Goal: Task Accomplishment & Management: Use online tool/utility

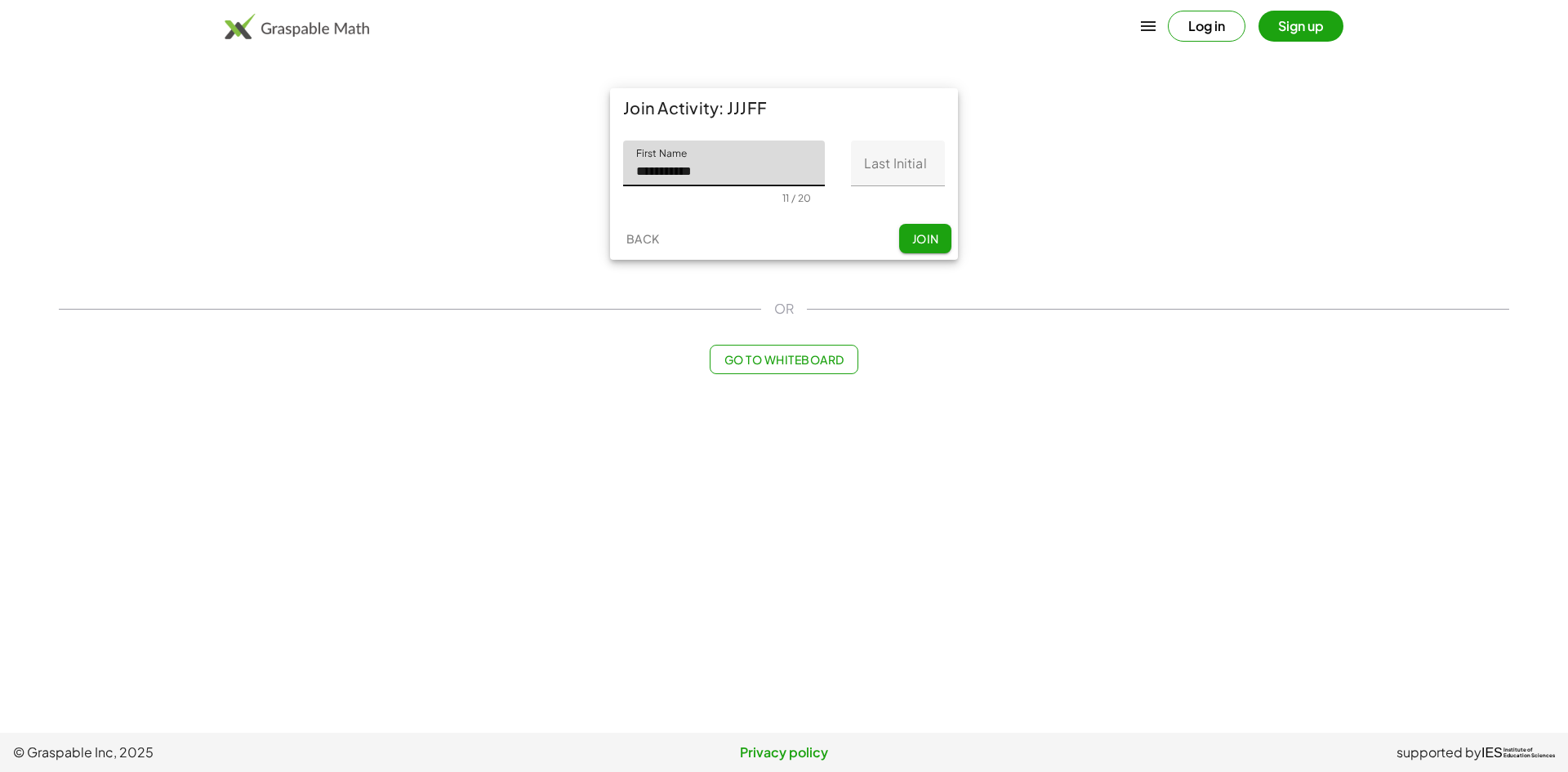
type input "**********"
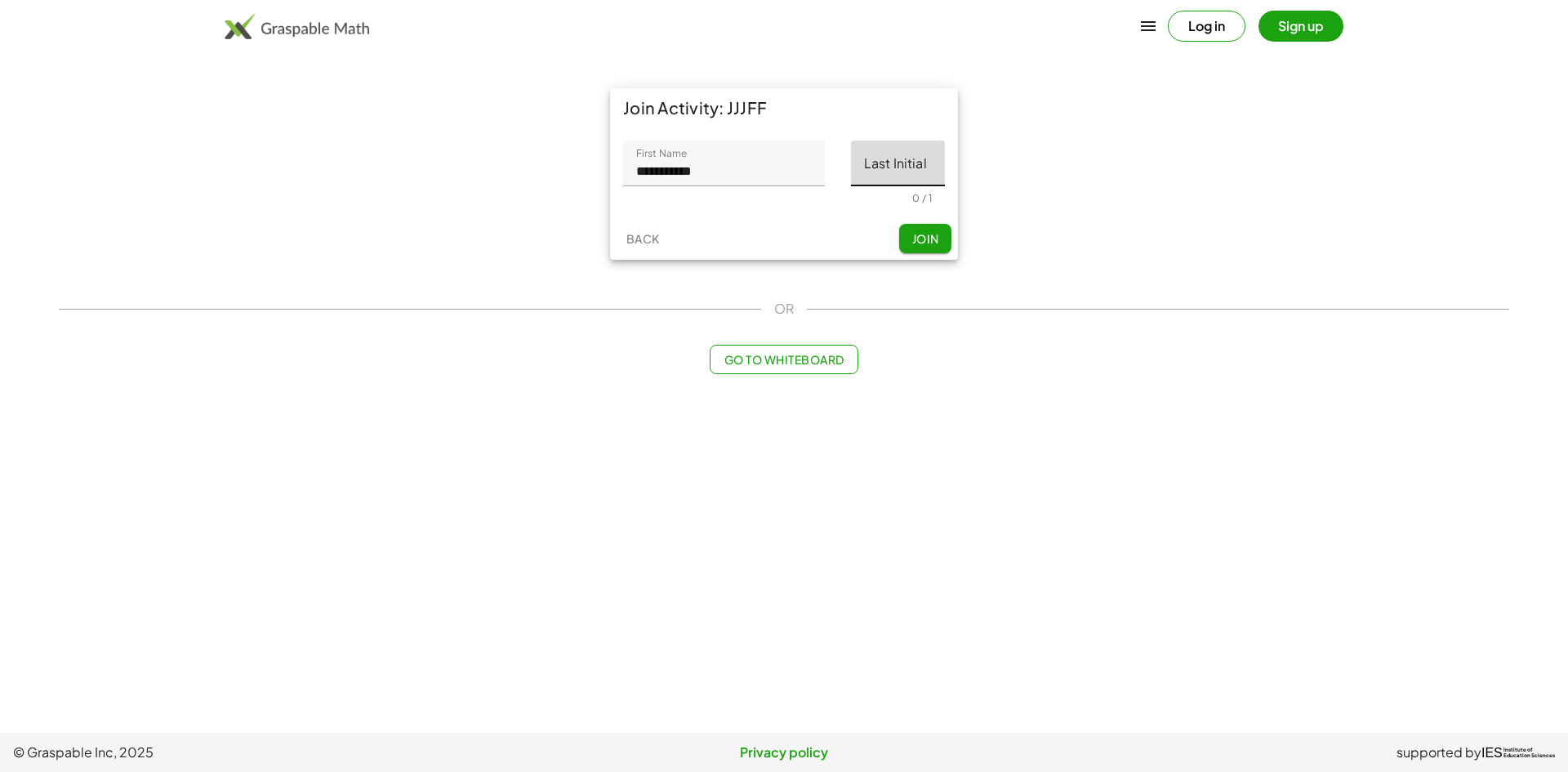
drag, startPoint x: 914, startPoint y: 171, endPoint x: 934, endPoint y: 179, distance: 21.5
click at [927, 178] on input "Last Initial" at bounding box center [898, 163] width 94 height 46
type input "*"
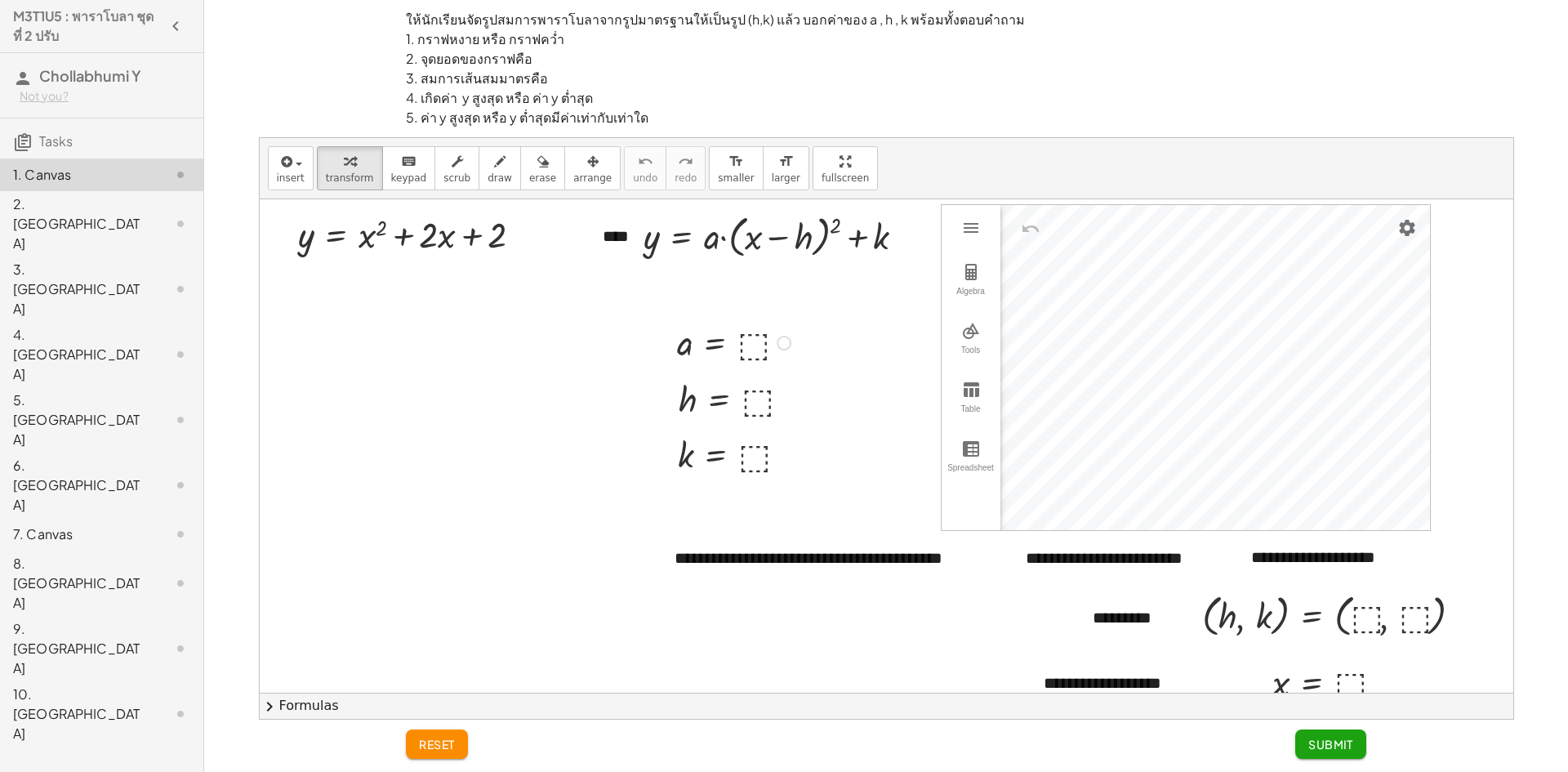
click at [755, 348] on div at bounding box center [736, 341] width 134 height 47
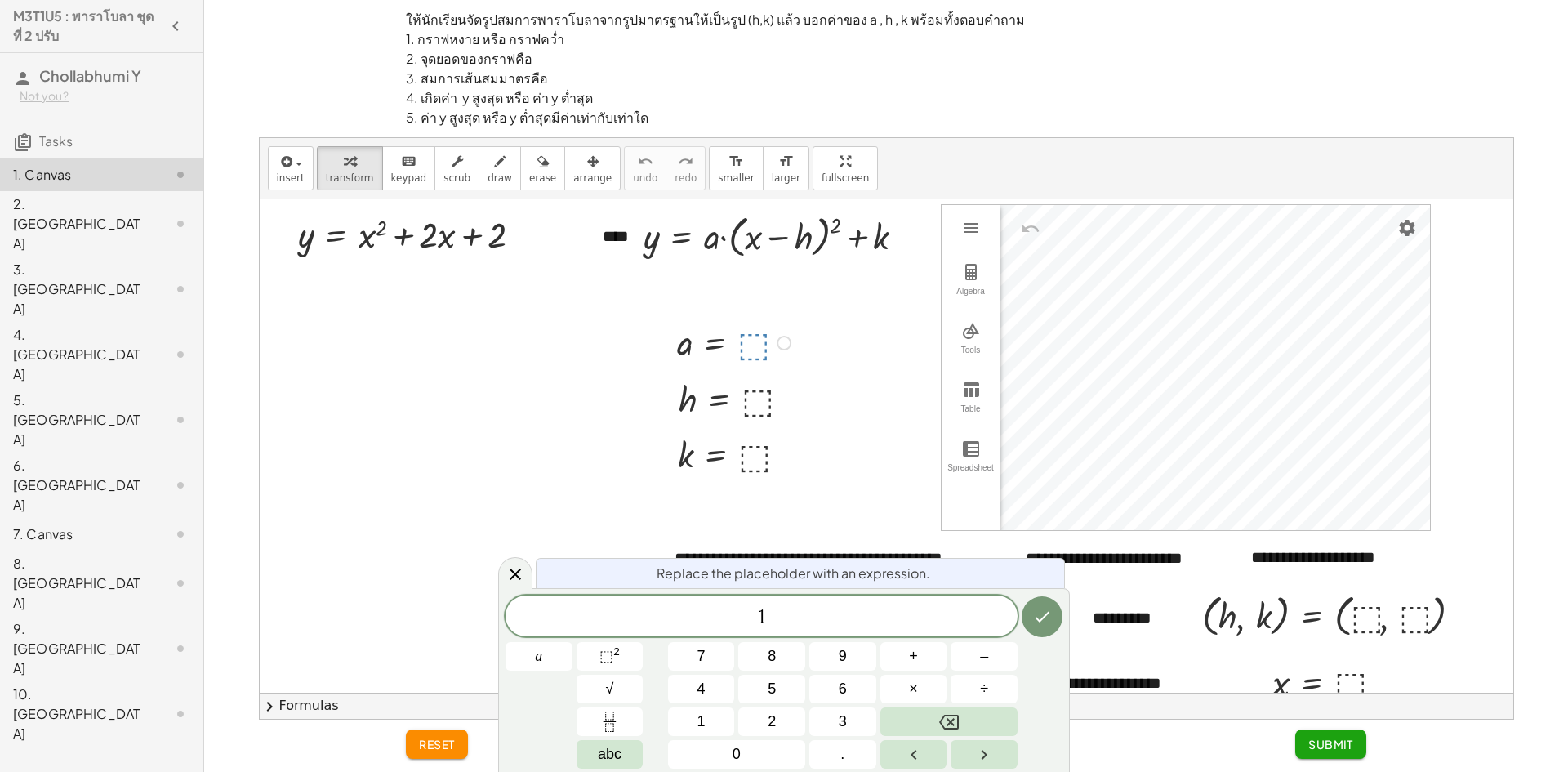
click at [1076, 616] on div at bounding box center [1084, 618] width 16 height 56
click at [1057, 631] on div at bounding box center [1042, 617] width 41 height 43
click at [1049, 625] on icon "Done" at bounding box center [1042, 617] width 20 height 20
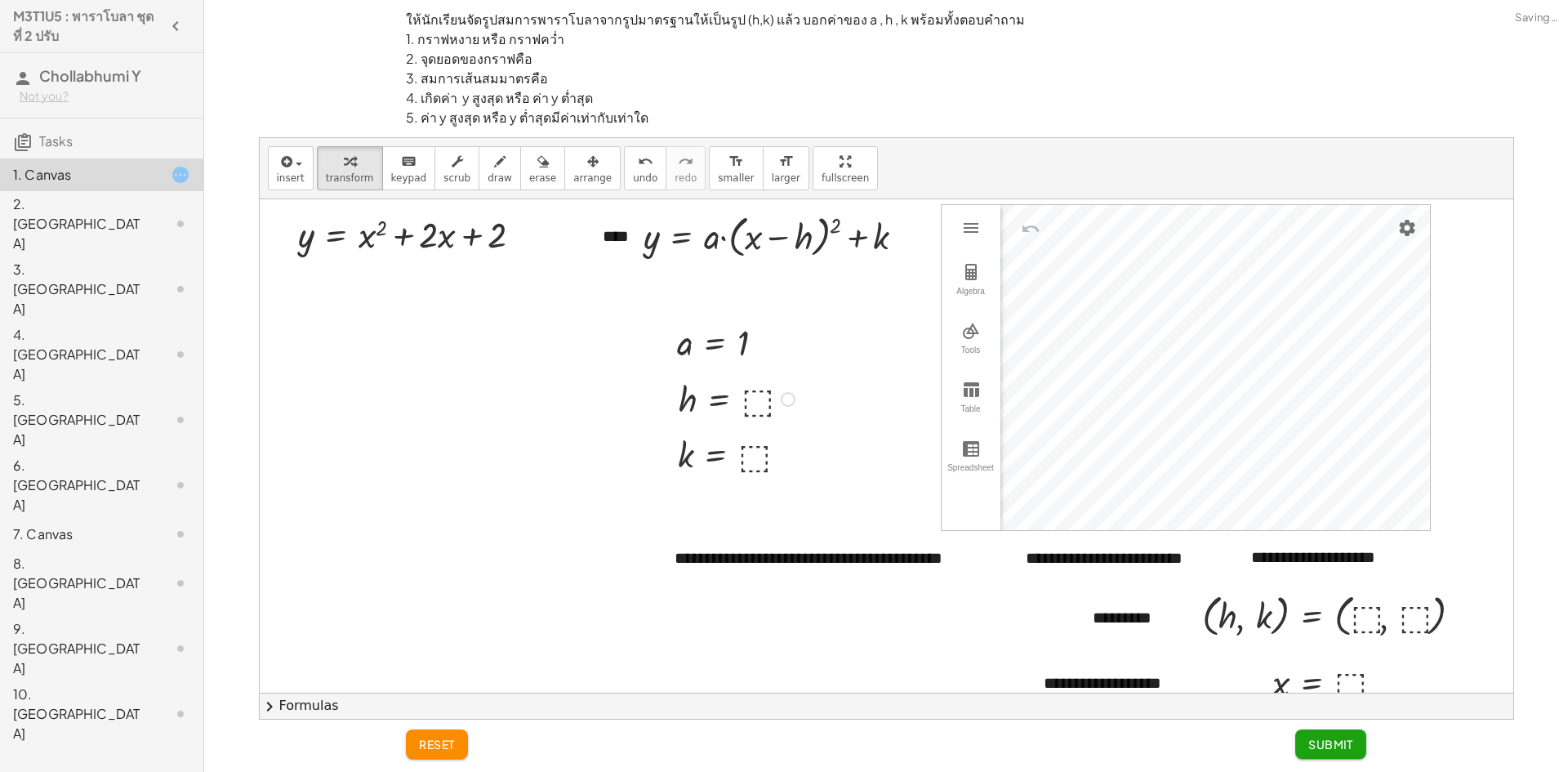
drag, startPoint x: 766, startPoint y: 396, endPoint x: 751, endPoint y: 402, distance: 16.2
click at [761, 400] on div at bounding box center [739, 397] width 137 height 47
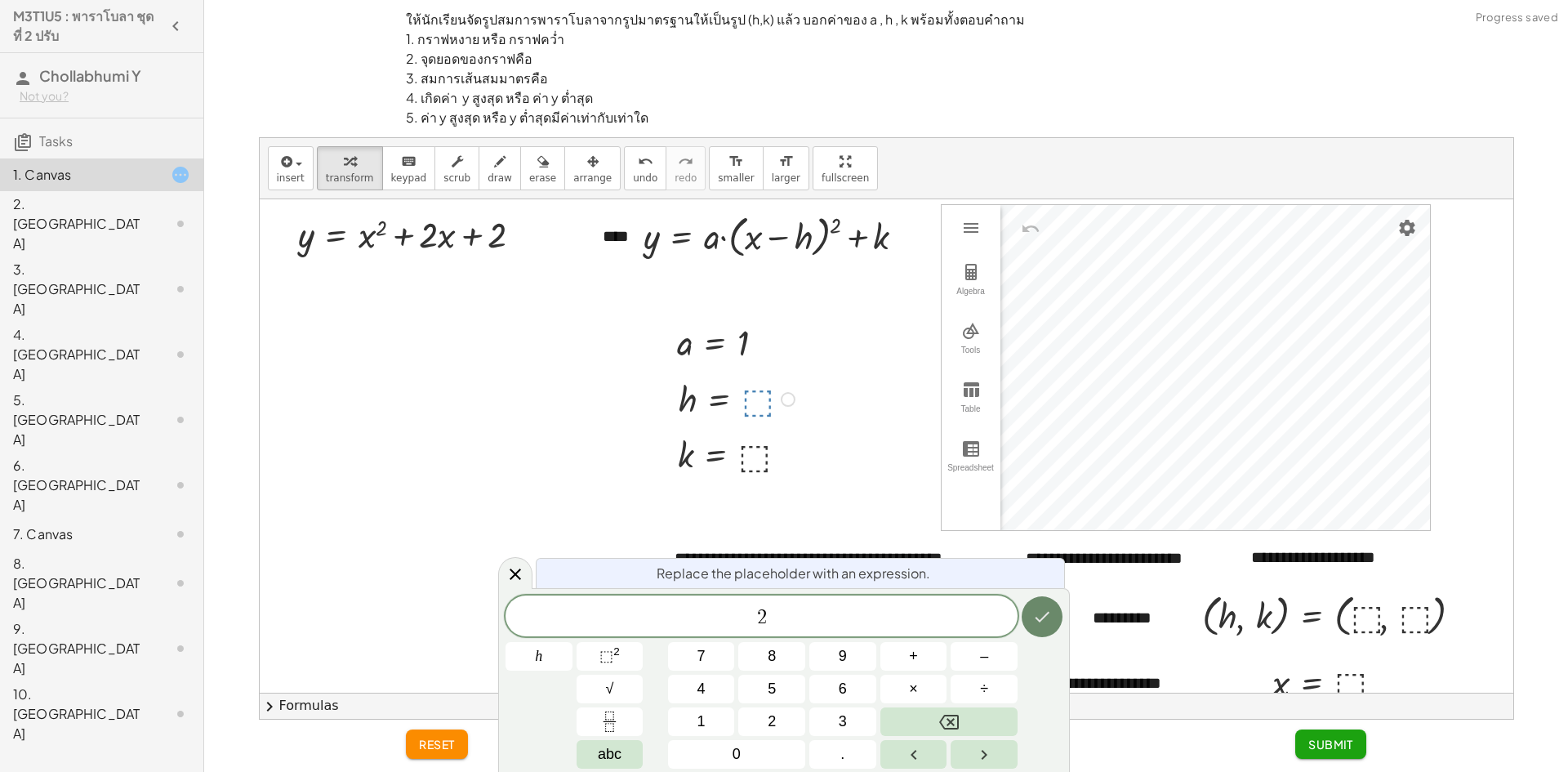
click at [1048, 628] on button "Done" at bounding box center [1042, 616] width 41 height 41
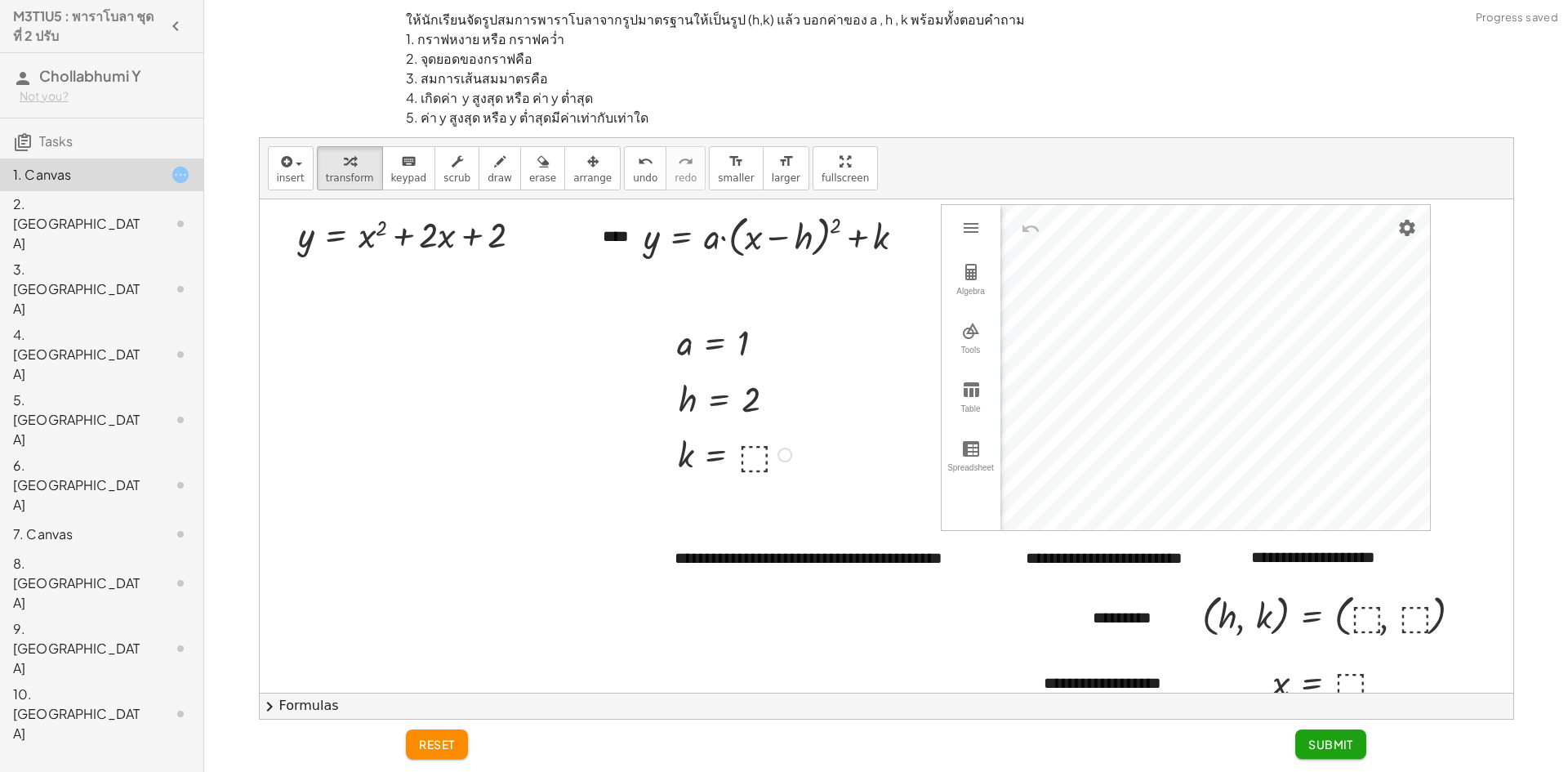
click at [751, 465] on div at bounding box center [737, 454] width 134 height 47
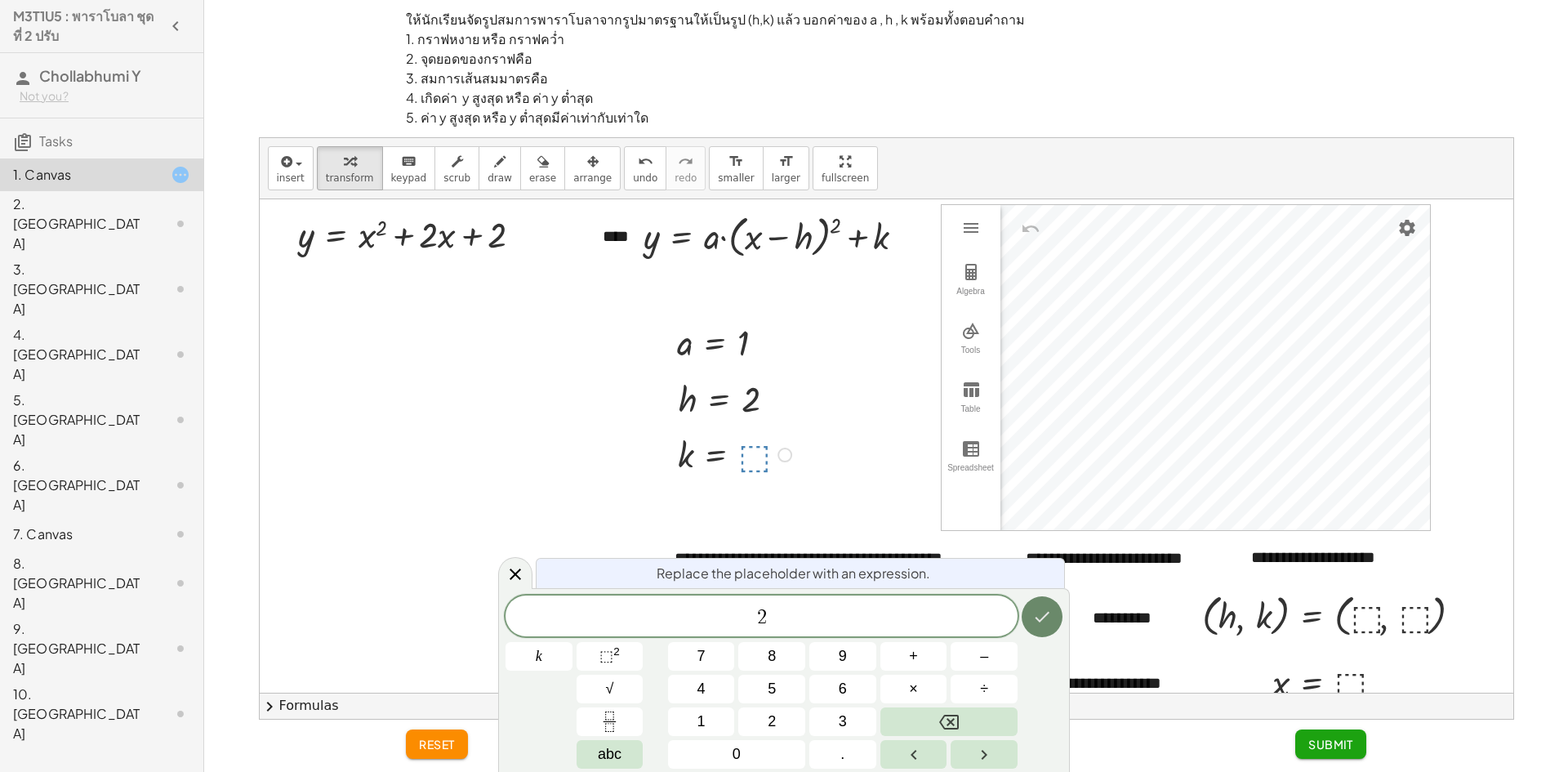
click at [1045, 617] on icon "Done" at bounding box center [1042, 617] width 20 height 20
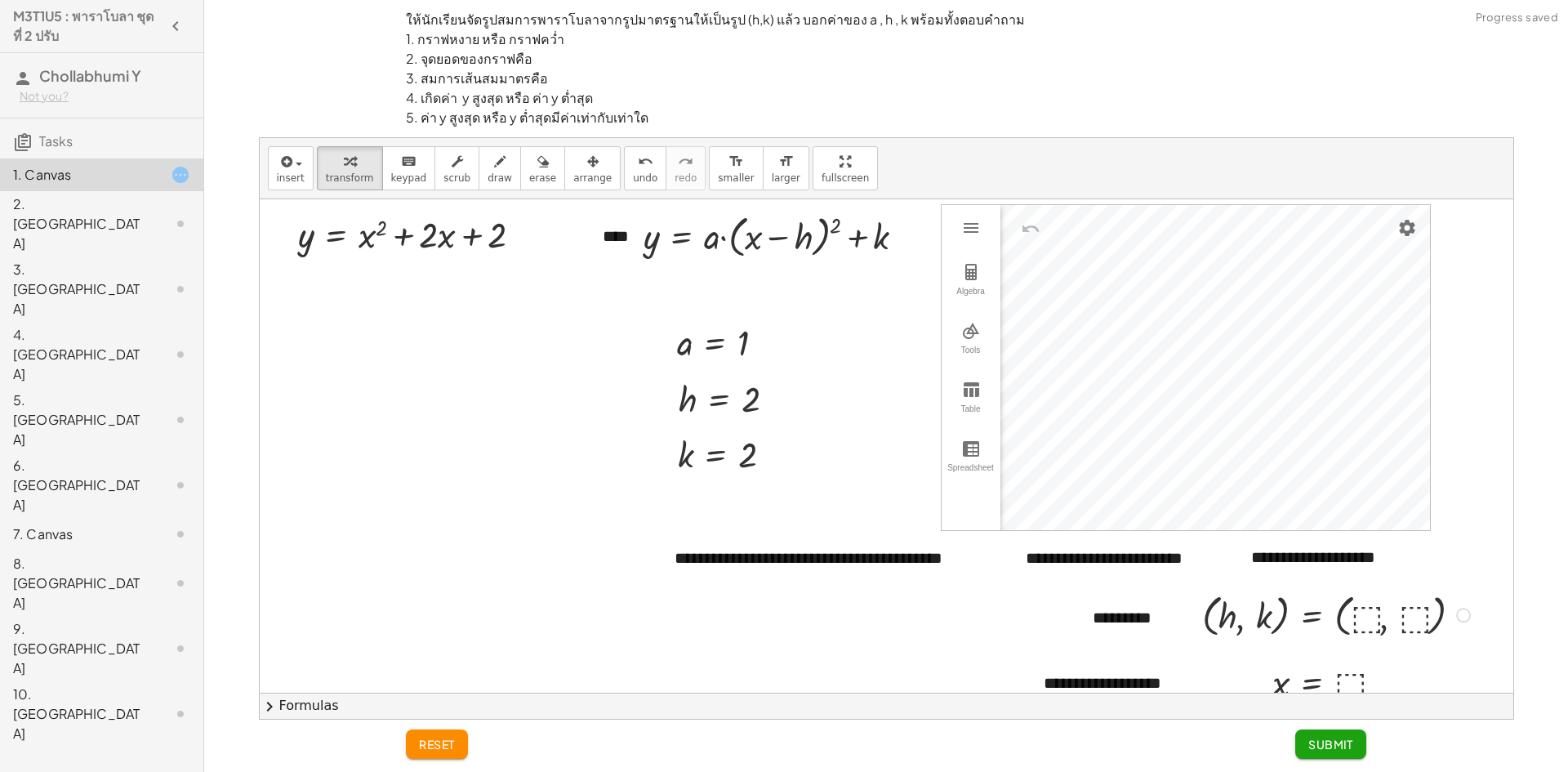
click at [1362, 618] on div at bounding box center [1338, 614] width 289 height 53
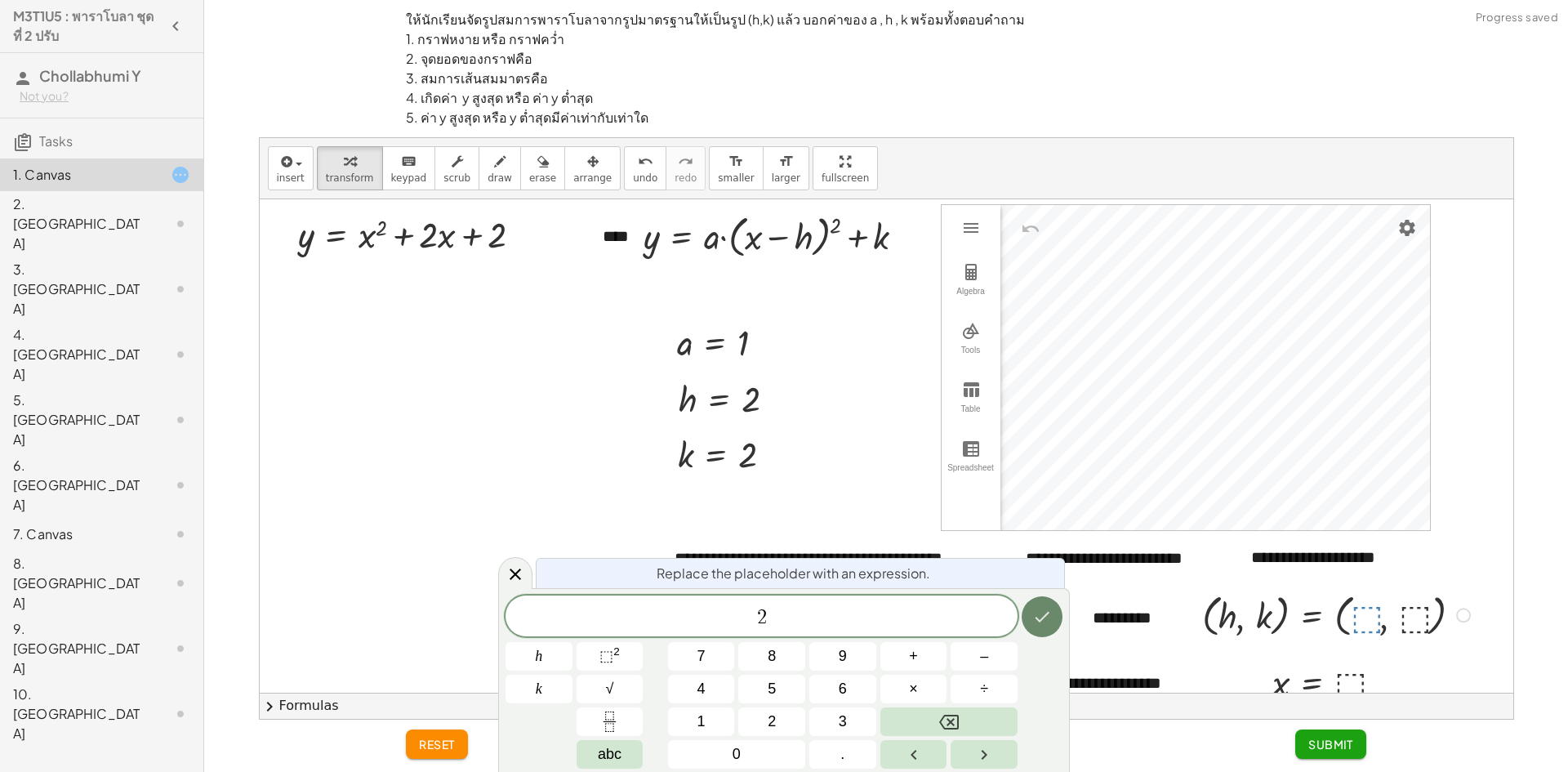
click at [1053, 612] on button "Done" at bounding box center [1042, 616] width 41 height 41
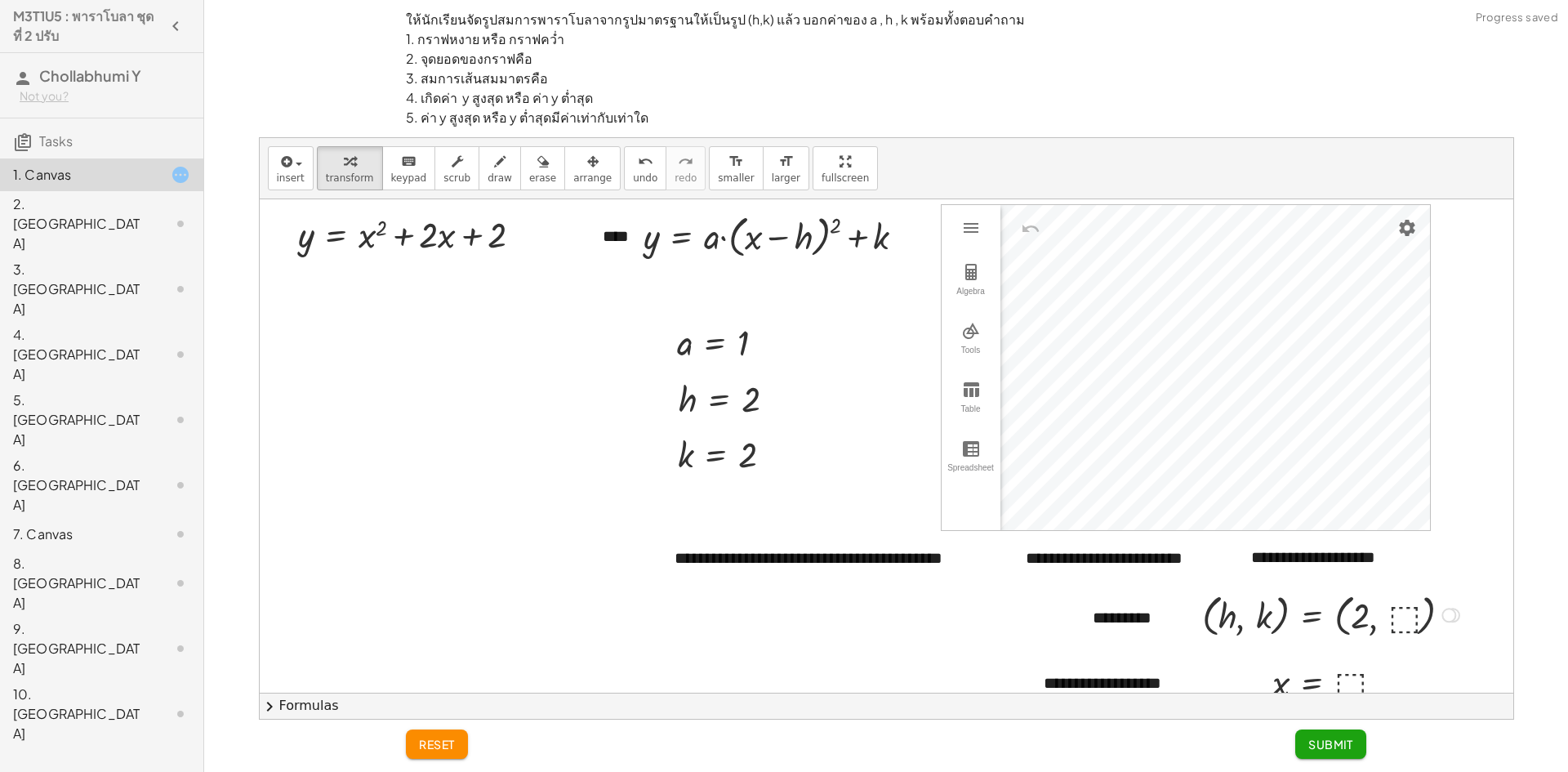
click at [1396, 616] on div at bounding box center [1334, 614] width 278 height 53
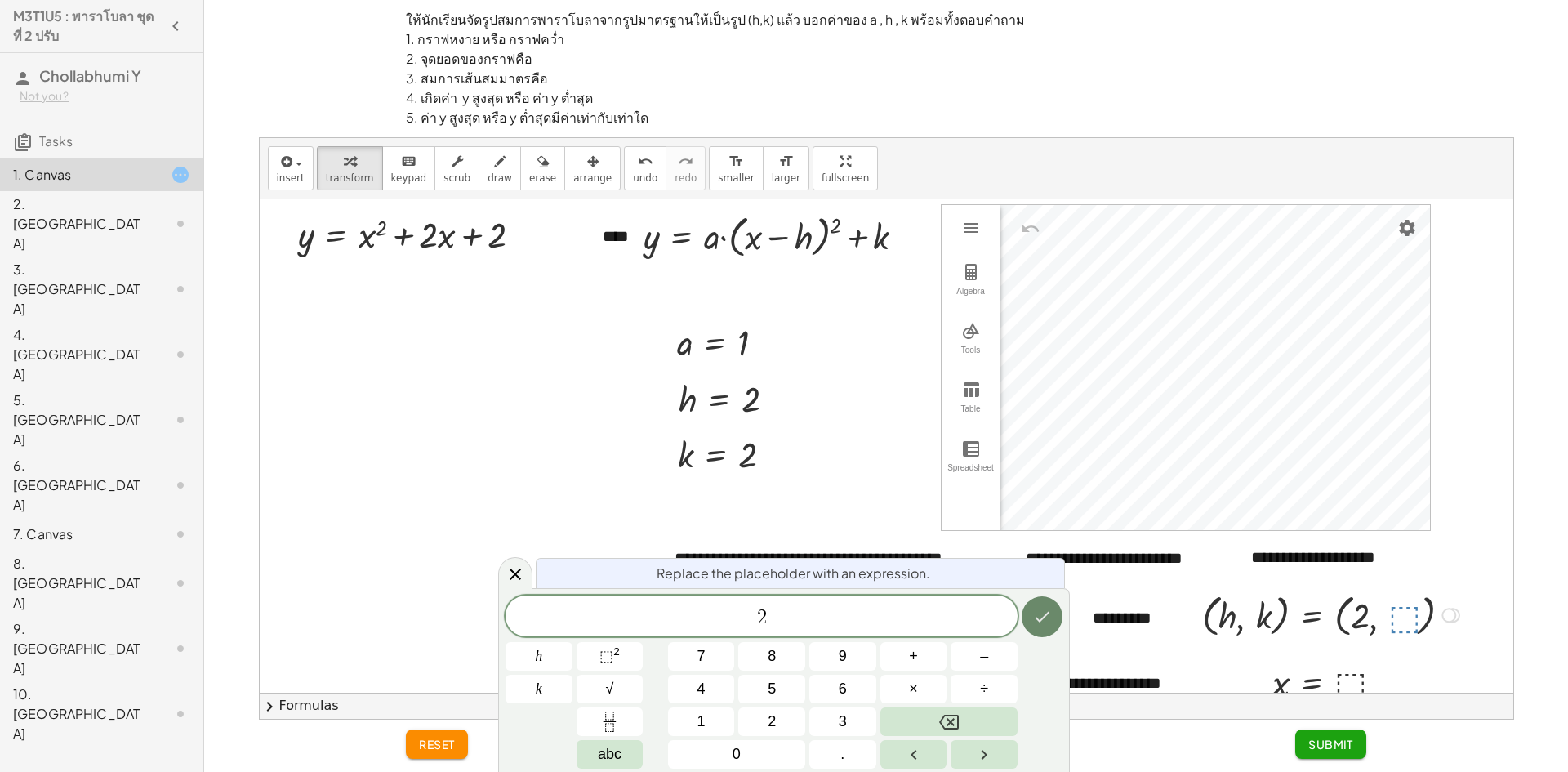
click at [1048, 626] on button "Done" at bounding box center [1042, 616] width 41 height 41
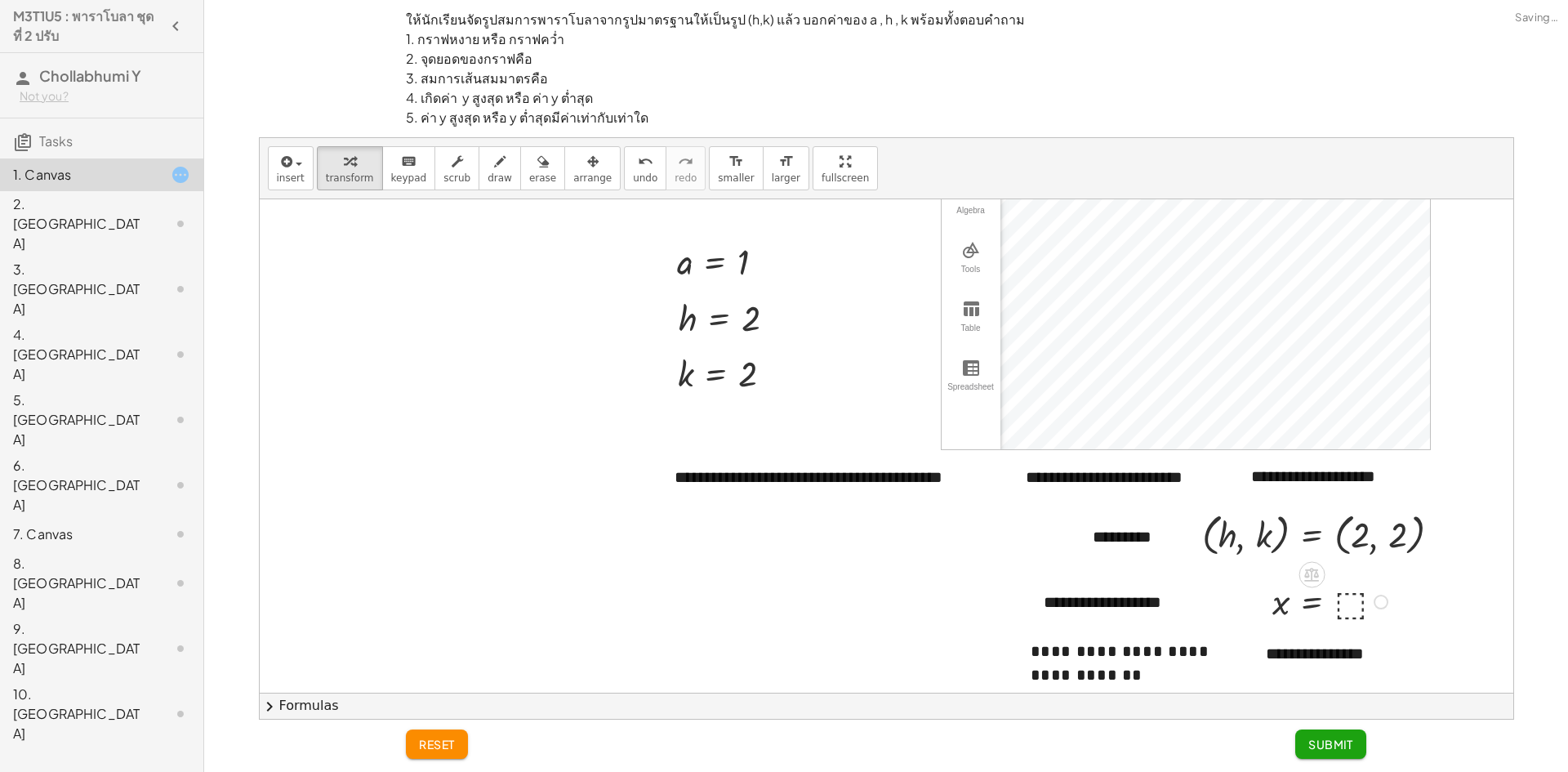
scroll to position [82, 0]
click at [1349, 605] on div at bounding box center [1332, 599] width 136 height 47
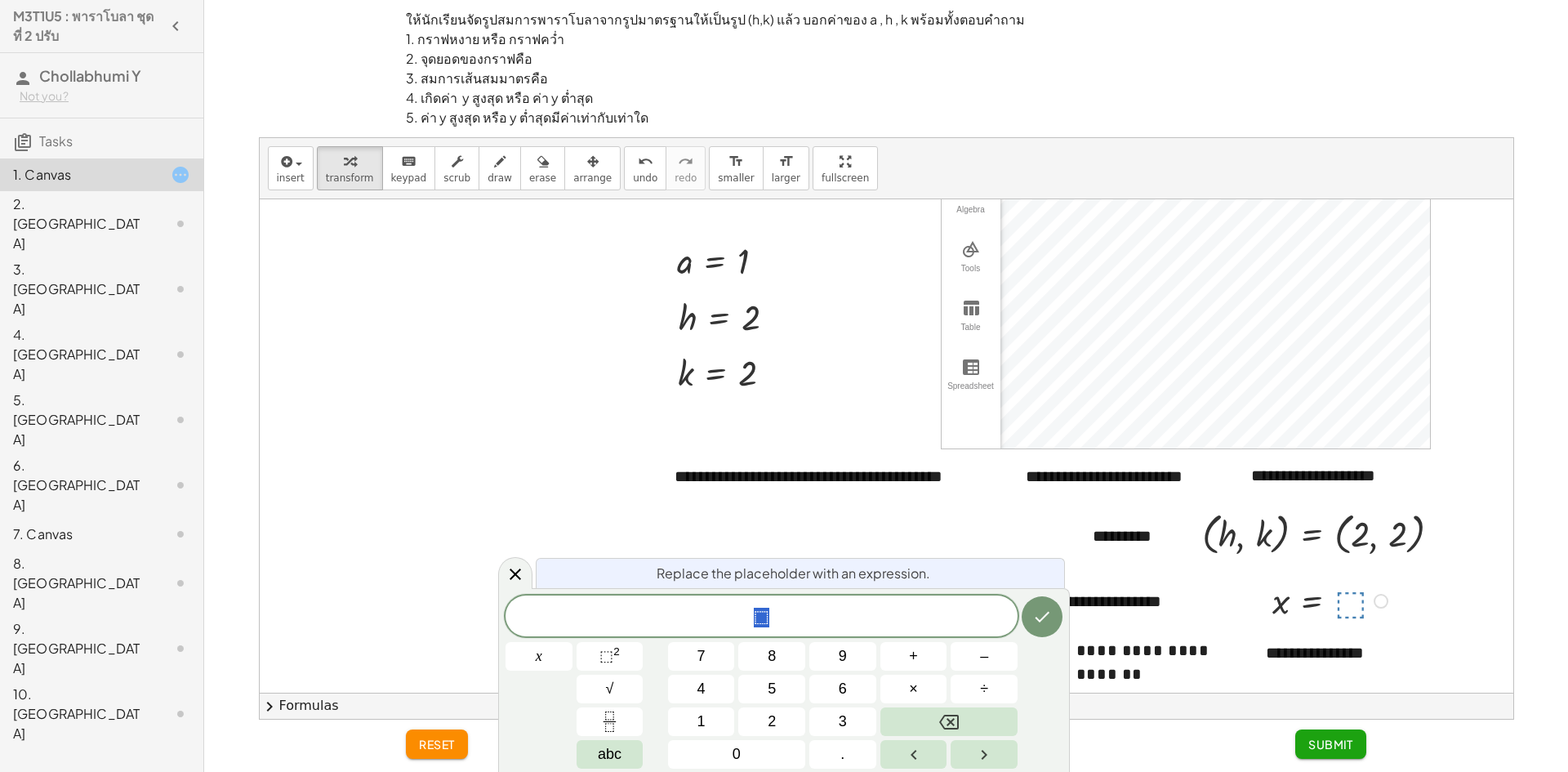
scroll to position [0, 0]
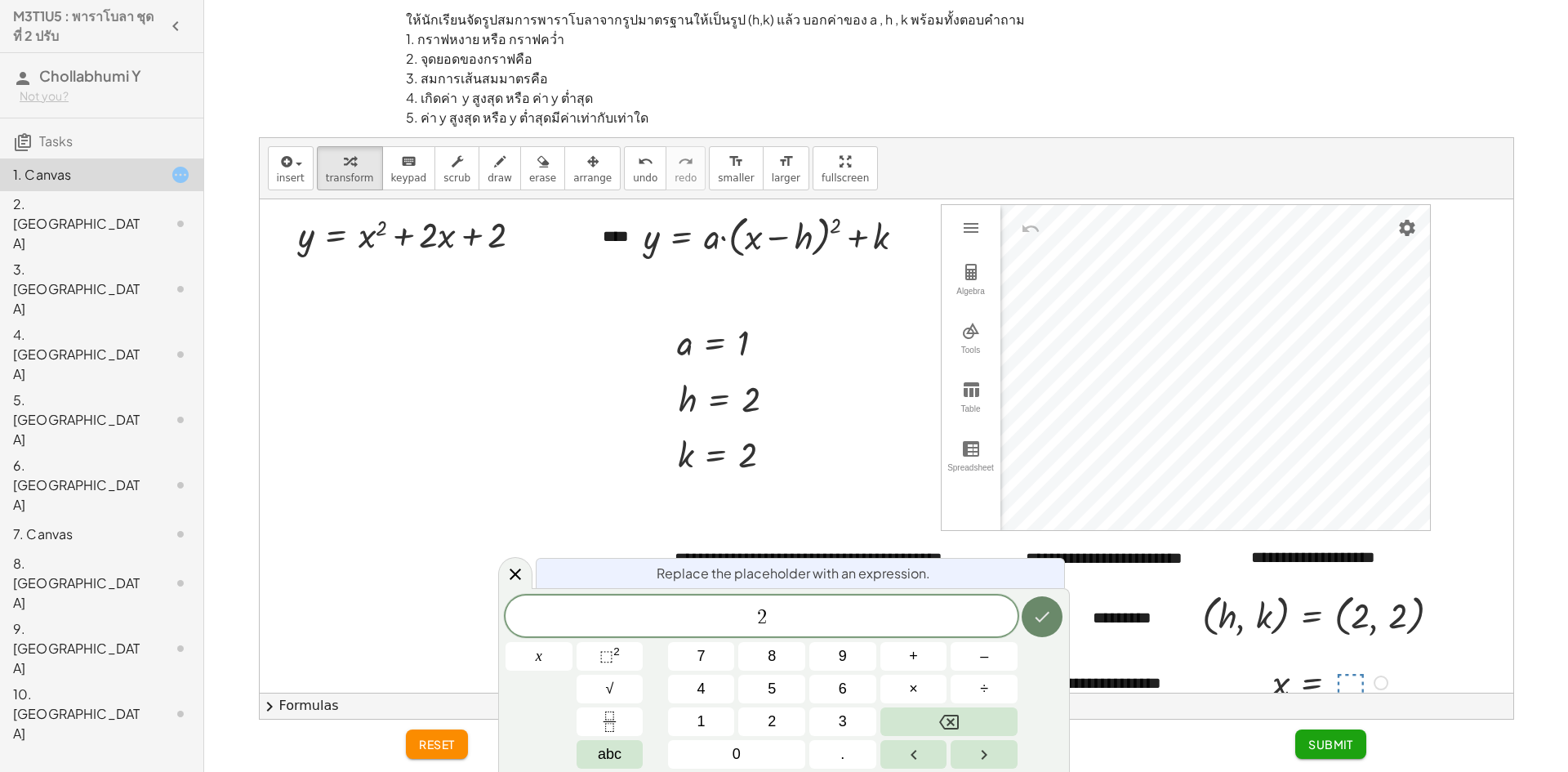
click at [1041, 612] on icon "Done" at bounding box center [1042, 617] width 20 height 20
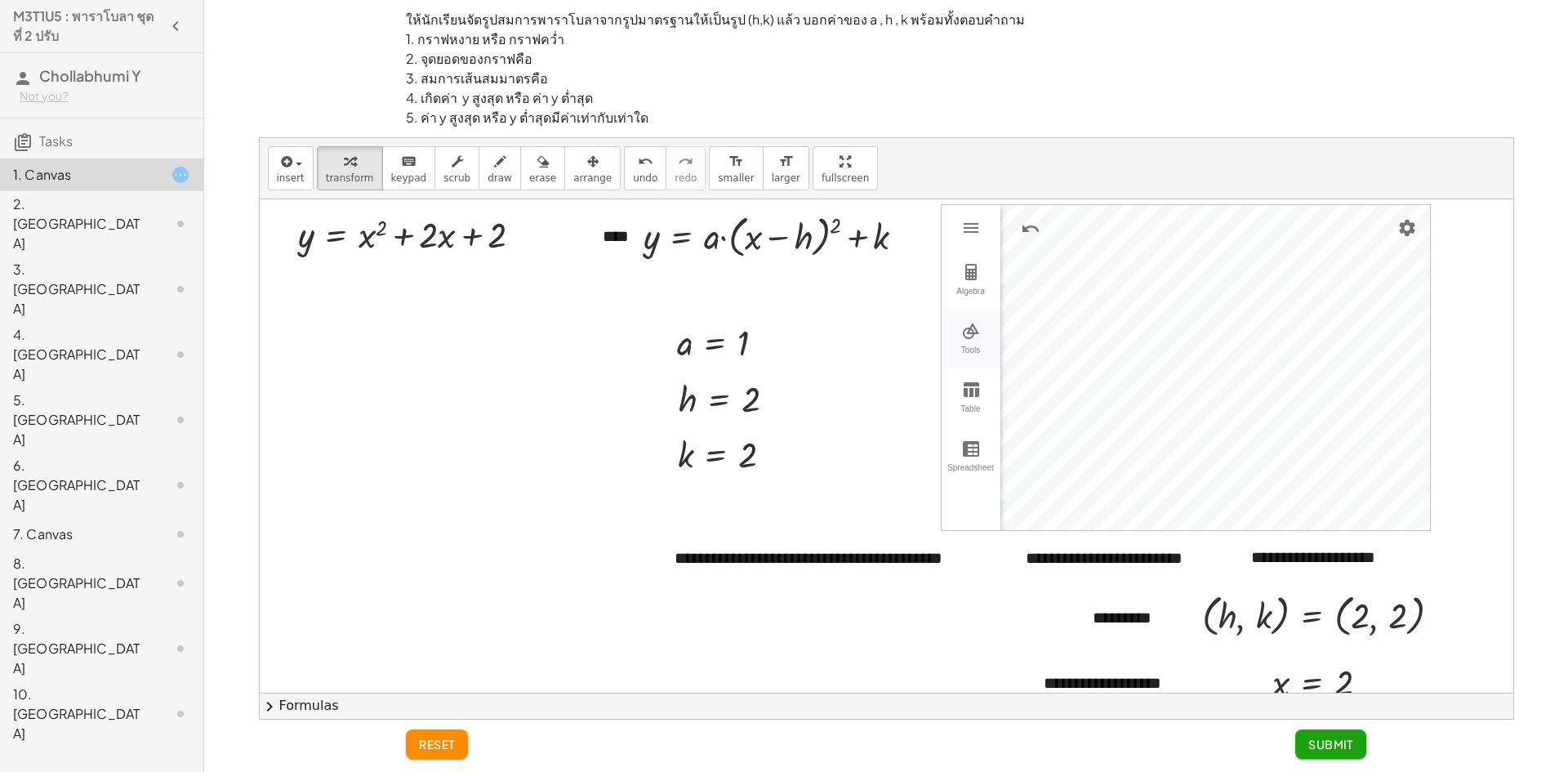
click at [963, 325] on img "Graphing Calculator" at bounding box center [970, 331] width 20 height 20
click at [1103, 270] on img "Point. Select position or line, function, or curve" at bounding box center [1111, 257] width 66 height 26
click at [638, 161] on icon "undo" at bounding box center [645, 161] width 15 height 20
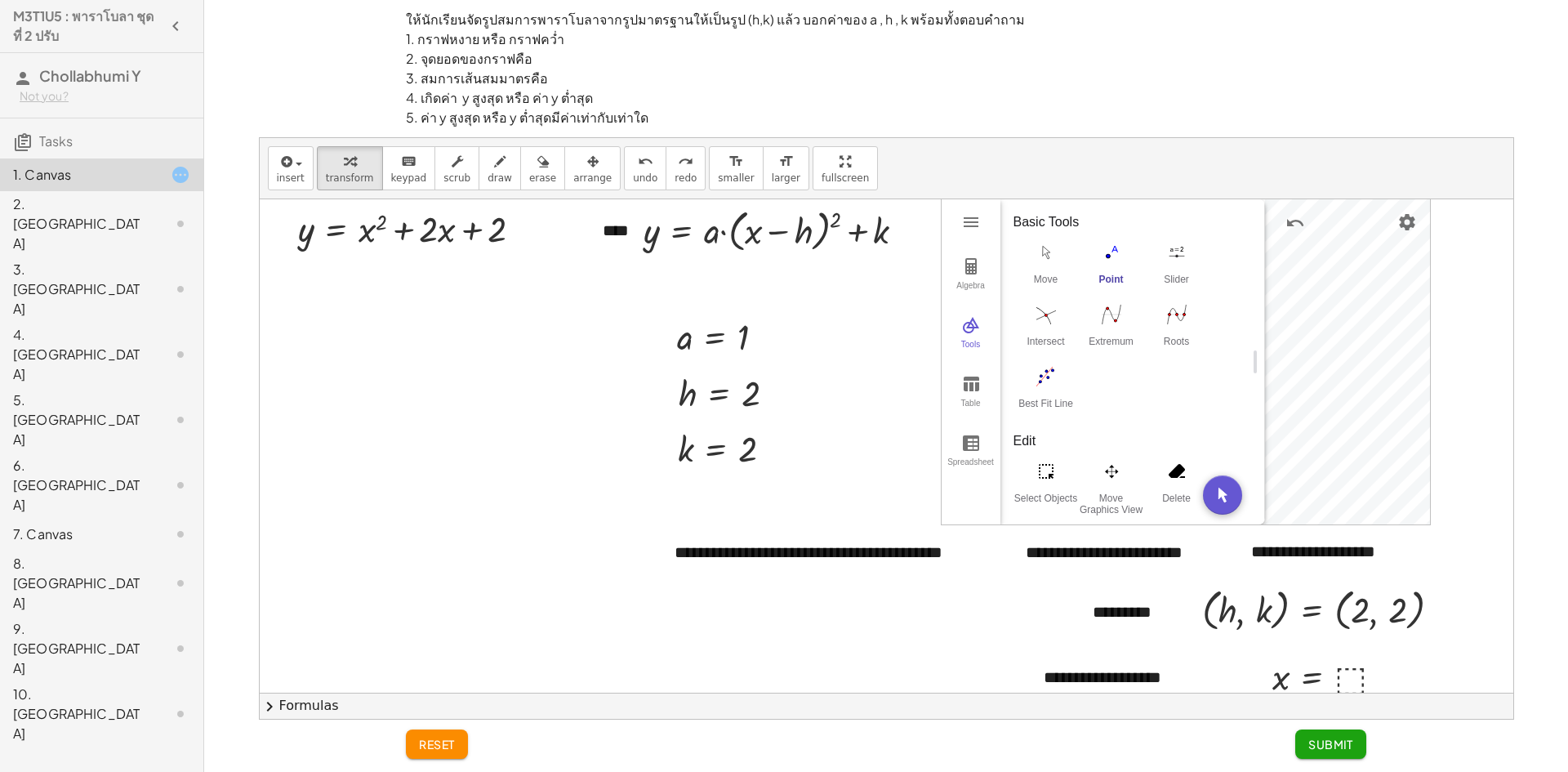
click at [1467, 512] on div at bounding box center [886, 518] width 1253 height 650
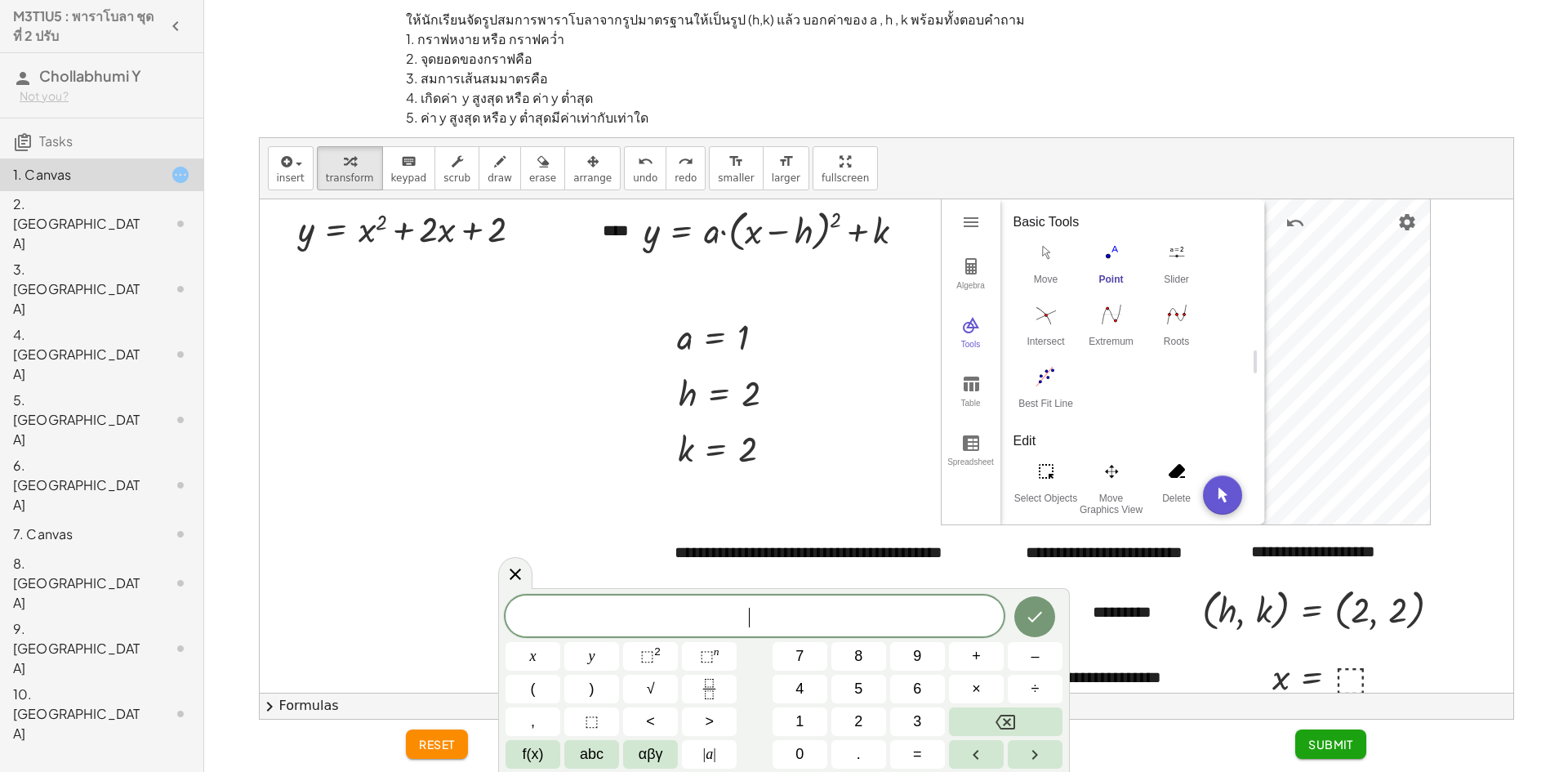
click at [1452, 478] on div at bounding box center [886, 518] width 1253 height 650
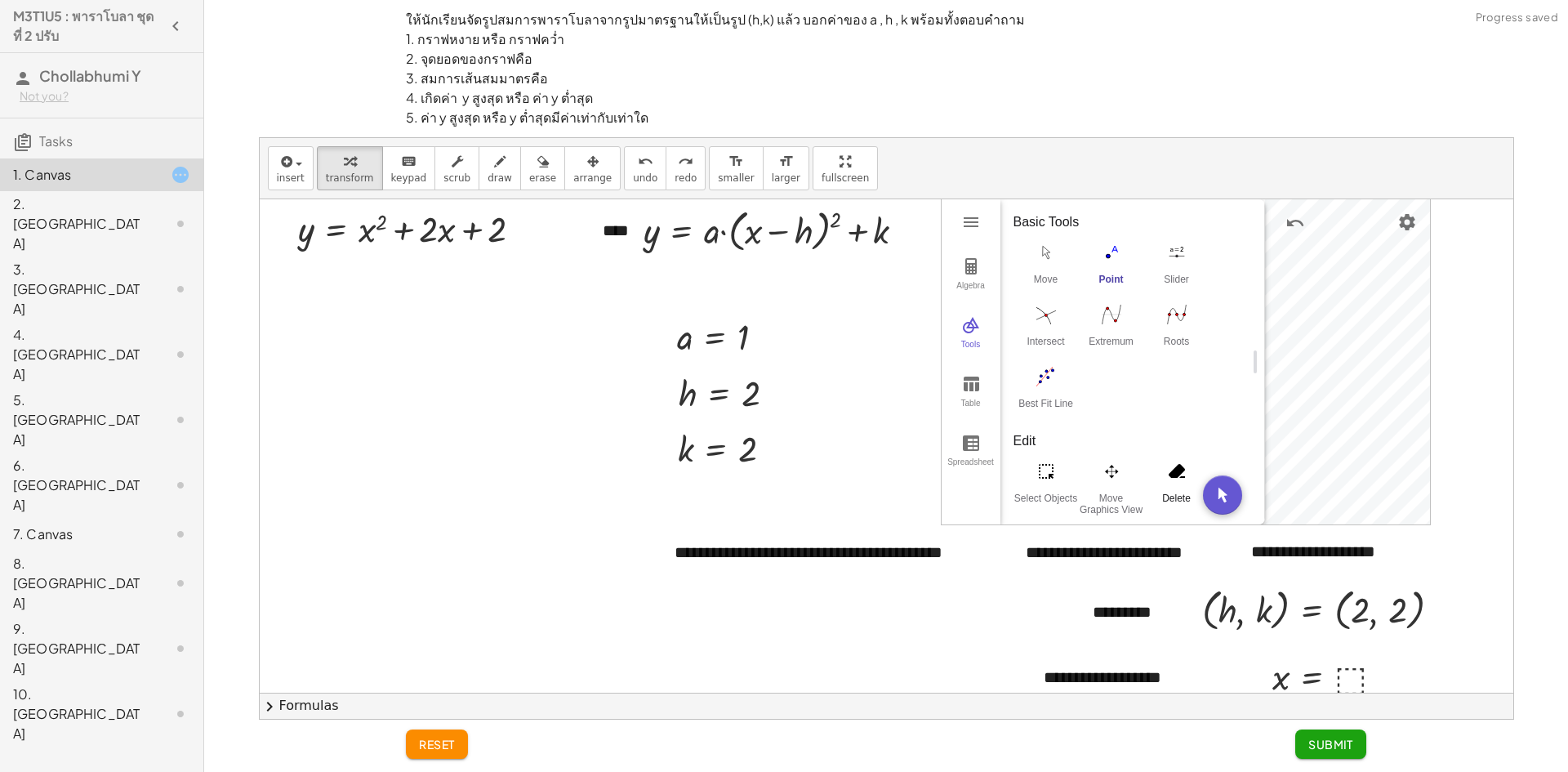
click at [1166, 479] on img "Delete. Select object which should be deleted" at bounding box center [1176, 471] width 66 height 26
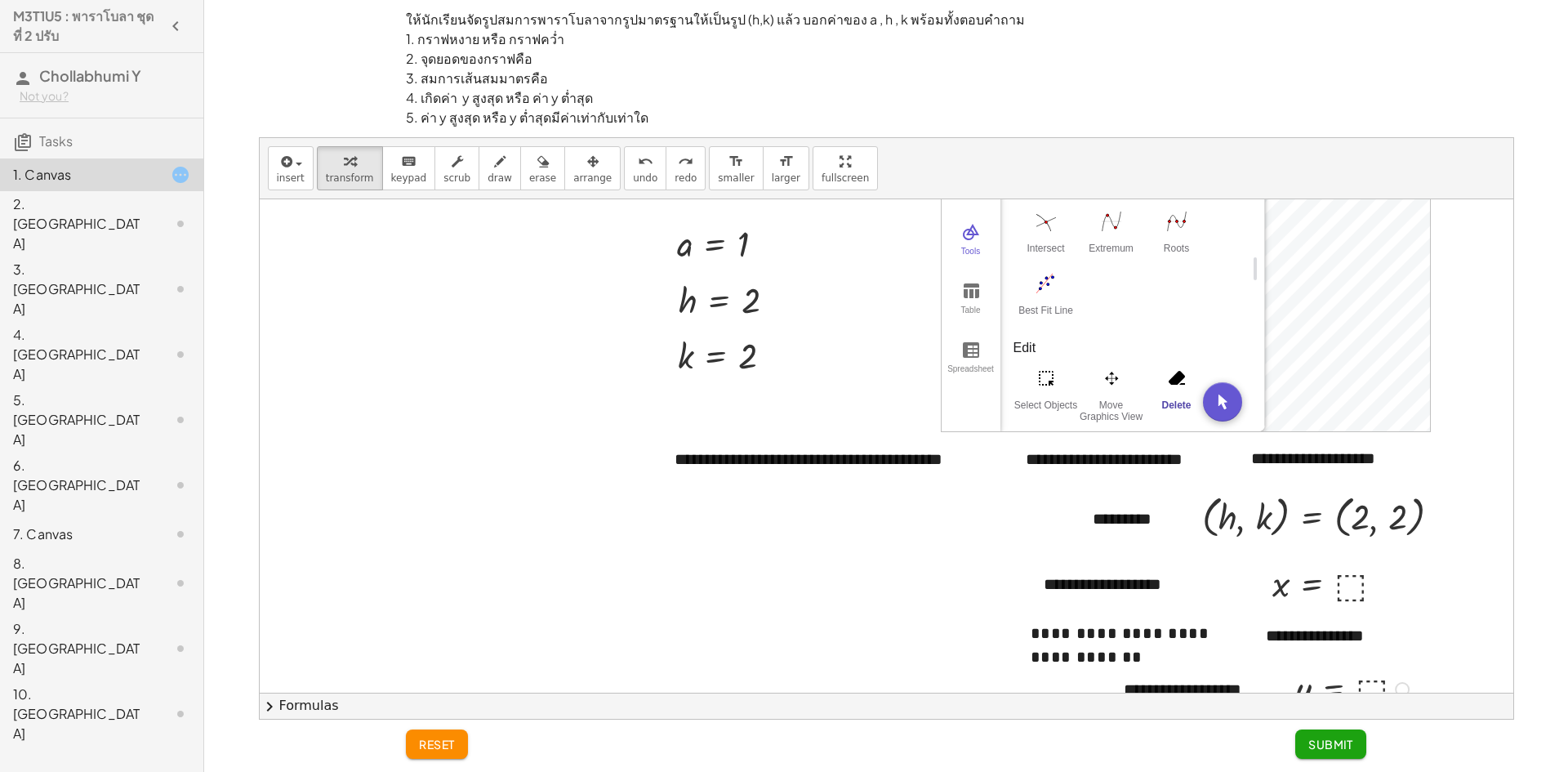
scroll to position [157, 0]
